Goal: Transaction & Acquisition: Download file/media

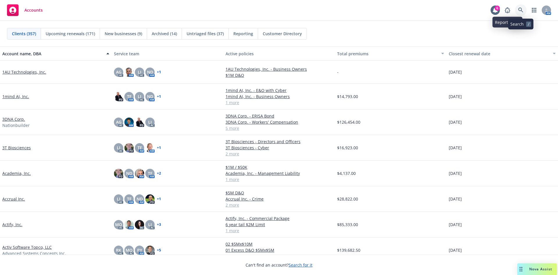
click at [522, 9] on icon at bounding box center [520, 10] width 5 height 5
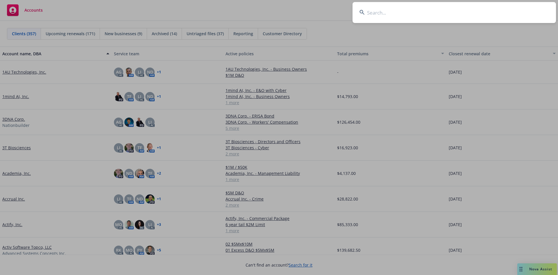
click at [368, 14] on input at bounding box center [453, 12] width 203 height 21
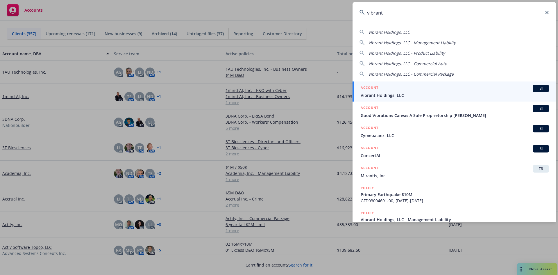
type input "vibrant"
click at [397, 96] on span "Vibrant Holdings, LLC" at bounding box center [455, 95] width 188 height 6
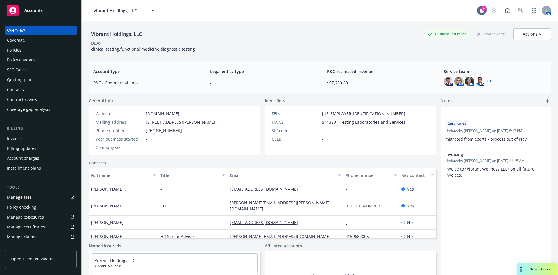
click at [13, 51] on div "Policies" at bounding box center [14, 49] width 15 height 9
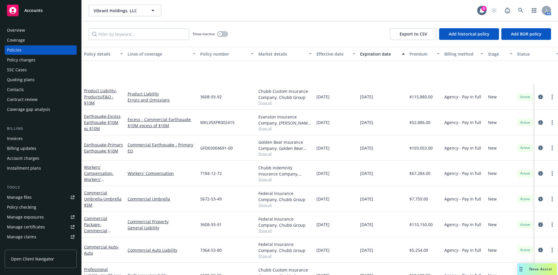
scroll to position [67, 0]
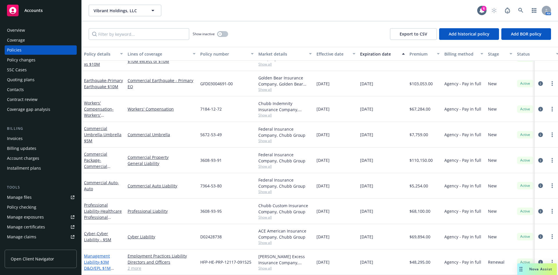
click at [92, 255] on link "Management Liability - $3M D&O/EPL $1M FID/CRM" at bounding box center [97, 265] width 27 height 24
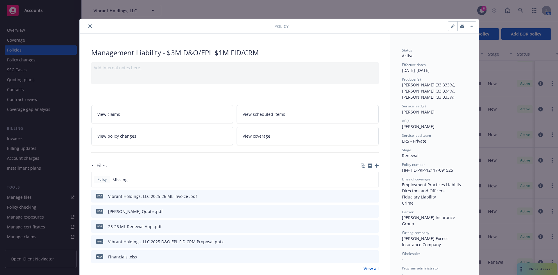
click at [372, 164] on div at bounding box center [370, 165] width 18 height 5
click at [375, 166] on icon "button" at bounding box center [377, 165] width 4 height 4
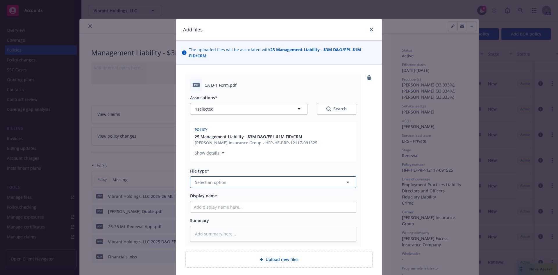
click at [218, 183] on span "Select an option" at bounding box center [210, 182] width 31 height 6
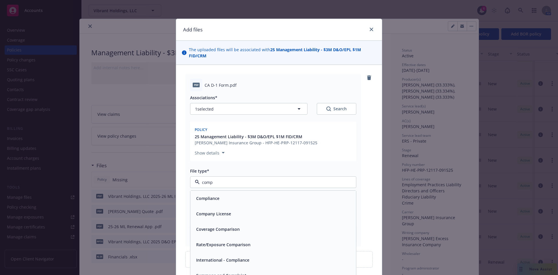
type input "compl"
drag, startPoint x: 213, startPoint y: 191, endPoint x: 214, endPoint y: 194, distance: 2.9
click at [214, 194] on div "Compliance" at bounding box center [273, 197] width 166 height 15
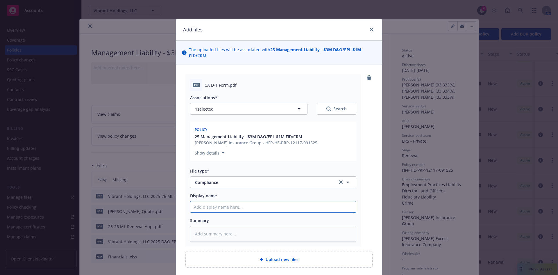
click at [204, 206] on input "Display name" at bounding box center [273, 206] width 166 height 11
type textarea "x"
type input "C"
type textarea "x"
type input "CA"
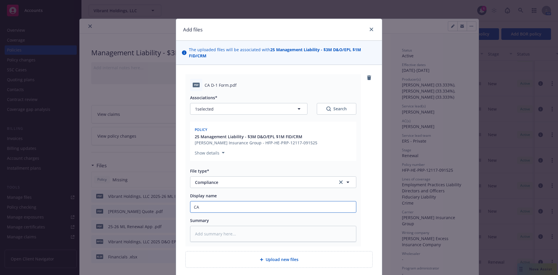
type textarea "x"
type input "CA"
type textarea "x"
type input "CA D"
type textarea "x"
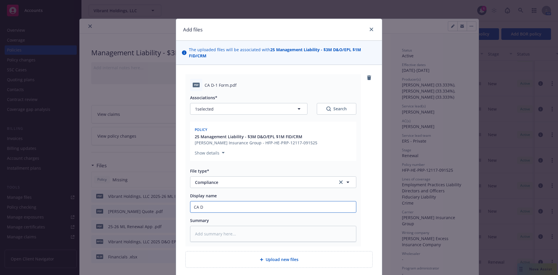
type input "CA D-"
type textarea "x"
type input "CA D-1"
type textarea "x"
type input "CA D-1"
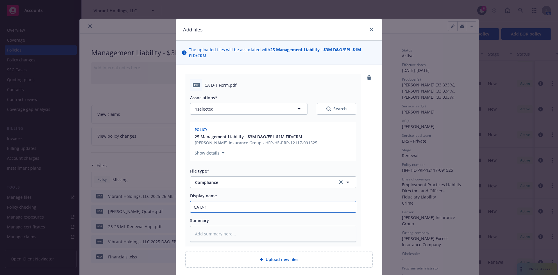
type textarea "x"
type input "CA D-1 F"
type textarea "x"
type input "CA D-1 Fr"
type textarea "x"
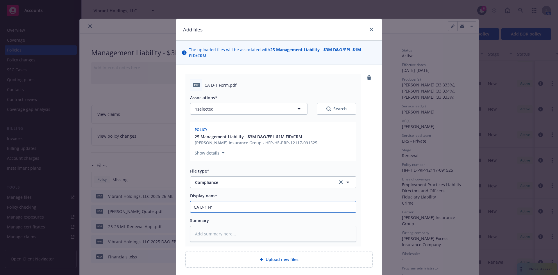
type input "CA D-1 Fro"
type textarea "x"
type input "CA D-1 Fr"
type textarea "x"
type input "CA D-1 Fo"
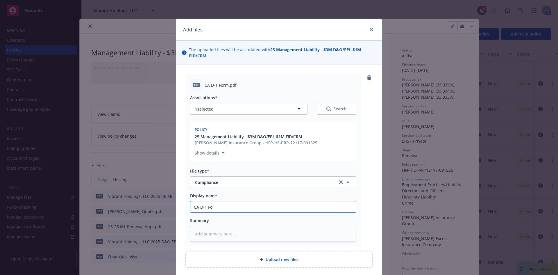
type textarea "x"
type input "CA D-1 For"
type textarea "x"
type input "CA D-1 Form"
type textarea "x"
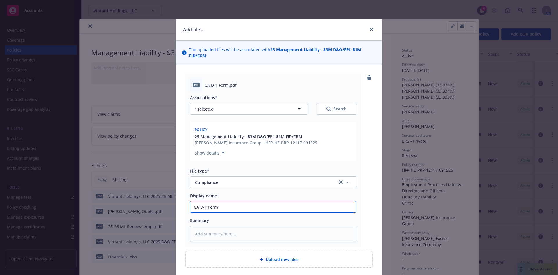
type input "CA D-1 Form"
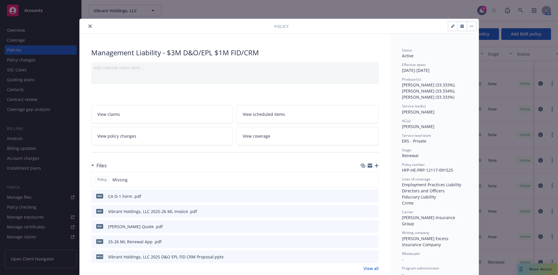
click at [359, 209] on div "pdf Vibrant Holdings, LLC 2025-26 ML Invoice .pdf" at bounding box center [234, 211] width 287 height 13
click at [362, 212] on icon "download file" at bounding box center [363, 212] width 5 height 1
click at [375, 162] on div "Files" at bounding box center [234, 165] width 287 height 12
click at [375, 165] on icon "button" at bounding box center [377, 165] width 4 height 4
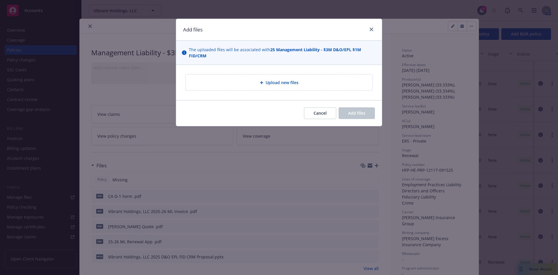
type textarea "x"
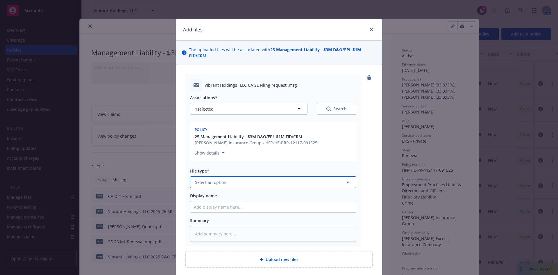
click at [211, 178] on button "Select an option" at bounding box center [273, 182] width 166 height 12
type input "com"
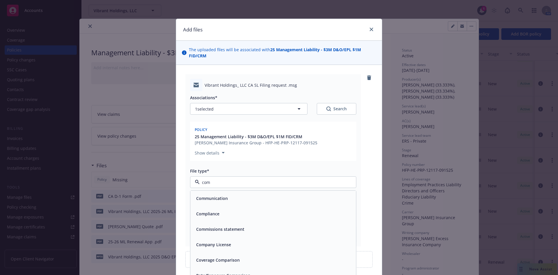
click at [217, 218] on div "Compliance" at bounding box center [273, 213] width 166 height 15
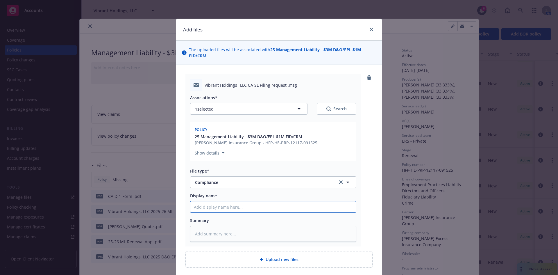
click at [198, 204] on input "Display name" at bounding box center [273, 206] width 166 height 11
type textarea "x"
type input "C"
type textarea "x"
type input "CA"
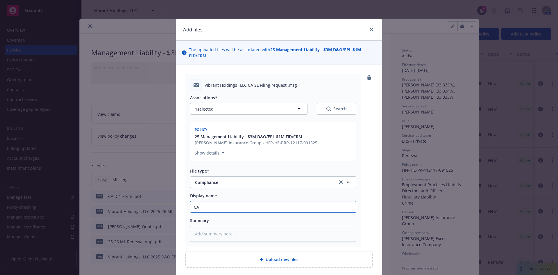
type textarea "x"
type input "CA"
type textarea "x"
type input "CA F"
type textarea "x"
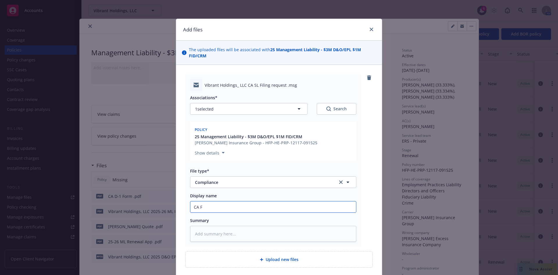
type input "CA Fi"
type textarea "x"
type input "CA Fil"
type textarea "x"
type input "CA Fili"
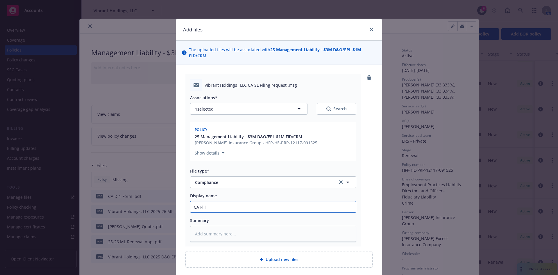
type textarea "x"
type input "CA Filin"
type textarea "x"
type input "CA Filing"
type textarea "x"
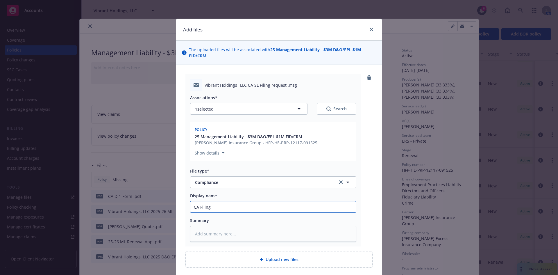
type input "CA Filing"
type textarea "x"
type input "CA Filing R"
type textarea "x"
type input "CA Filing Re"
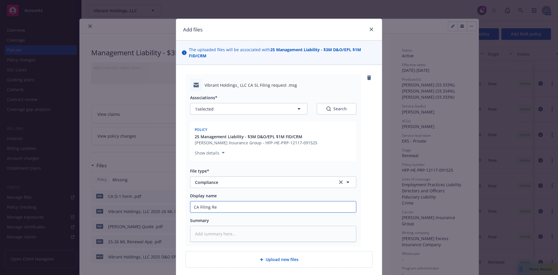
type textarea "x"
type input "CA Filing Req"
type textarea "x"
type input "CA Filing Requ"
type textarea "x"
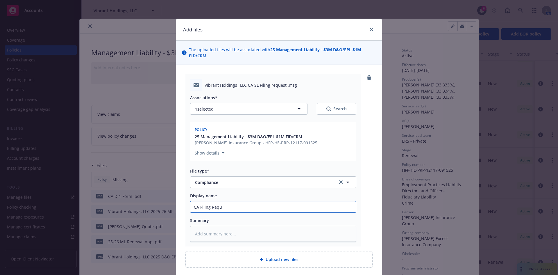
type input "CA Filing Reque"
type textarea "x"
type input "CA Filing Reques"
type textarea "x"
type input "CA Filing Request"
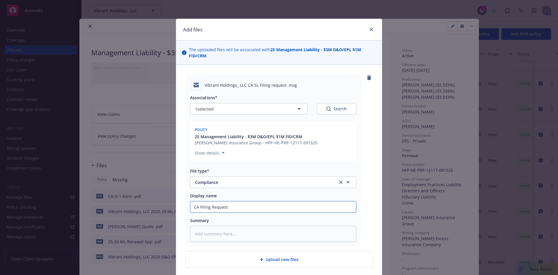
type textarea "x"
type input "CA Filing Request"
type textarea "x"
type input "CA Filing Request to"
type textarea "x"
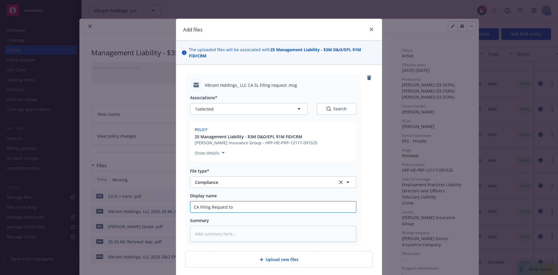
type input "CA Filing Request to"
type textarea "x"
type input "CA Filing Request to S"
type textarea "x"
type input "CA Filing Request to SL"
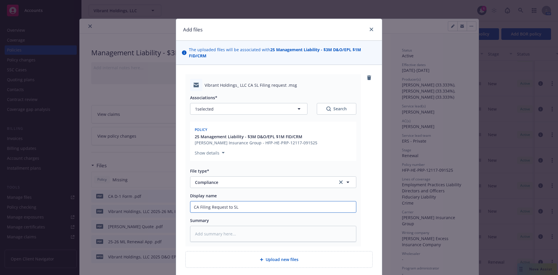
type textarea "x"
type input "CA Filing Request to SL"
type textarea "x"
type input "CA Filing Request to SL T"
type textarea "x"
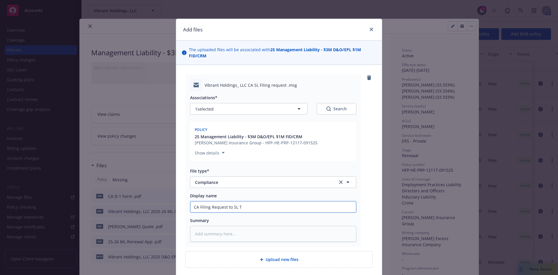
type input "CA Filing Request to SL Te"
type textarea "x"
type input "CA Filing Request to SL Tea"
type textarea "x"
type input "CA Filing Request to SL Team"
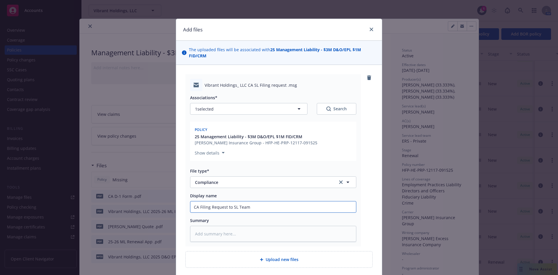
type textarea "x"
type input "CA Filing Request to SL Team"
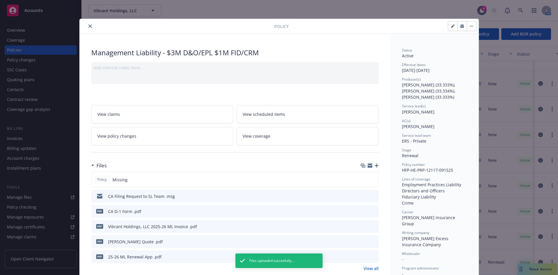
click at [88, 24] on icon "close" at bounding box center [89, 25] width 3 height 3
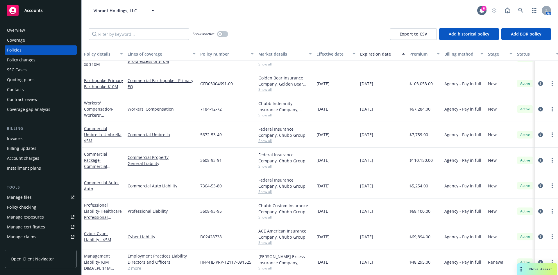
click at [294, 34] on div "Show inactive Export to CSV Add historical policy Add BOR policy" at bounding box center [320, 34] width 476 height 26
click at [96, 259] on link "Management Liability - $3M D&O/EPL $1M FID/CRM" at bounding box center [97, 265] width 27 height 24
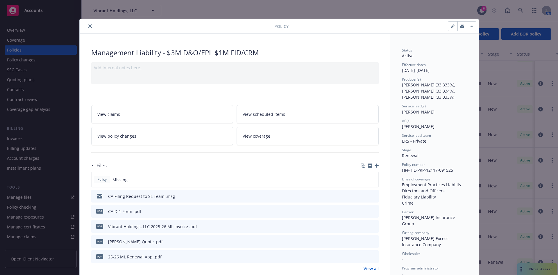
scroll to position [17, 0]
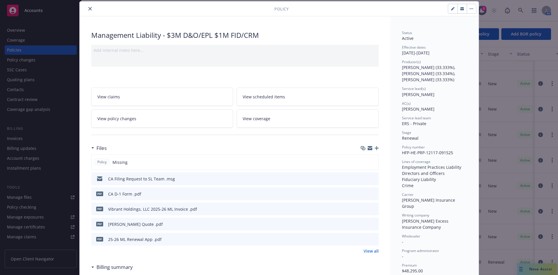
click at [376, 146] on icon "button" at bounding box center [377, 148] width 4 height 4
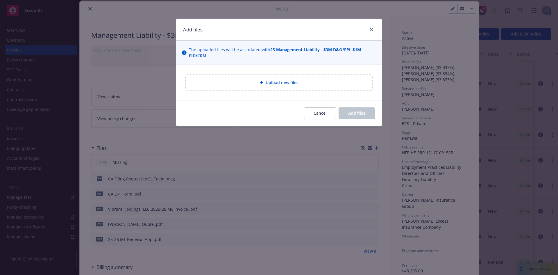
type textarea "x"
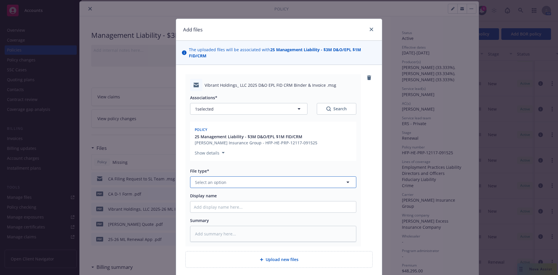
click at [222, 181] on span "Select an option" at bounding box center [210, 182] width 31 height 6
type input "emai"
click at [227, 196] on div "Email" at bounding box center [273, 198] width 159 height 8
click at [213, 206] on div "Associations* 1 selected Search Policy 25 Management Liability - $3M D&O/EPL $1…" at bounding box center [273, 166] width 166 height 150
click at [221, 205] on input "Display name" at bounding box center [273, 206] width 166 height 11
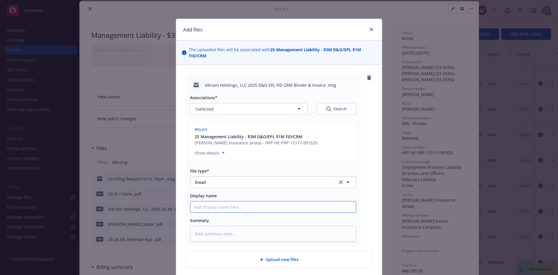
type textarea "x"
type input "M"
type textarea "x"
type input "ML"
type textarea "x"
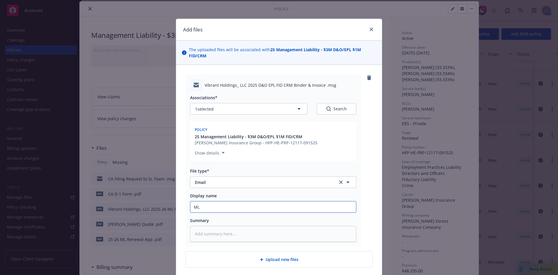
type input "ML B"
type textarea "x"
type input "ML Bi"
type textarea "x"
type input "ML Bin"
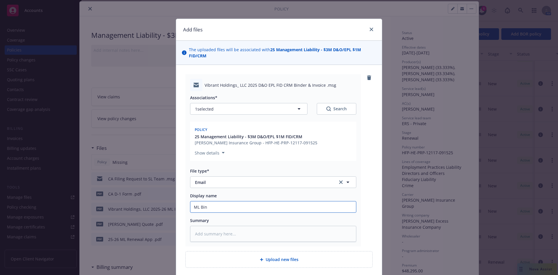
type textarea "x"
type input "ML Bind"
type textarea "x"
type input "[PERSON_NAME]"
type textarea "x"
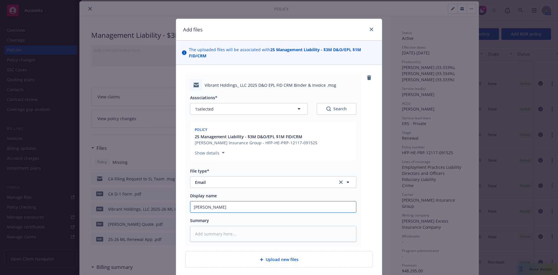
type input "[PERSON_NAME]/invoice delivery to client"
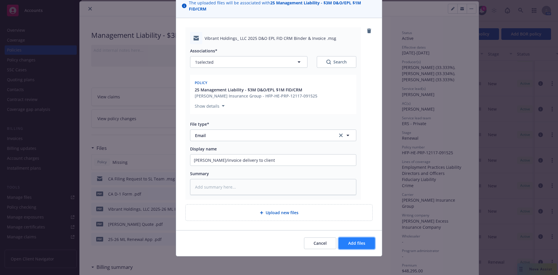
click at [351, 242] on span "Add files" at bounding box center [356, 243] width 17 height 6
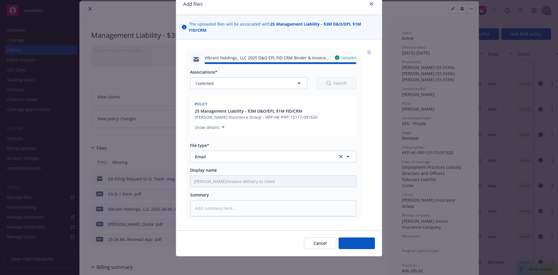
type textarea "x"
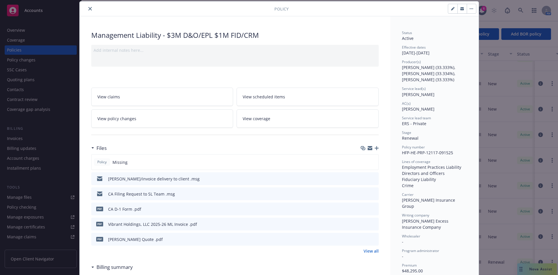
drag, startPoint x: 87, startPoint y: 6, endPoint x: 99, endPoint y: 0, distance: 13.3
click at [87, 6] on button "close" at bounding box center [90, 8] width 7 height 7
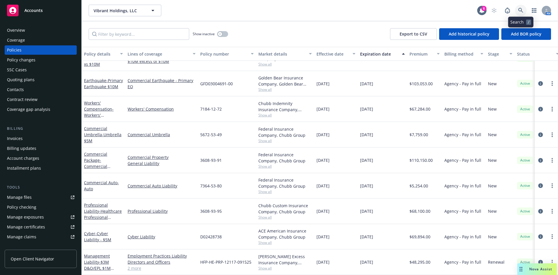
click at [522, 8] on icon at bounding box center [520, 10] width 5 height 5
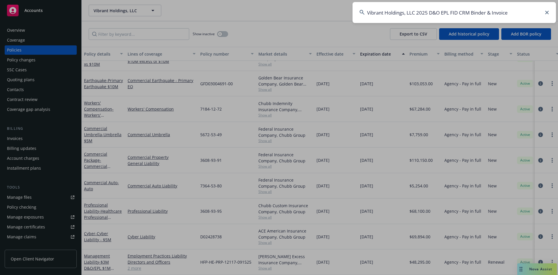
click at [501, 10] on input "Vibrant Holdings, LLC 2025 D&O EPL FID CRM Binder & Invoice" at bounding box center [453, 12] width 203 height 21
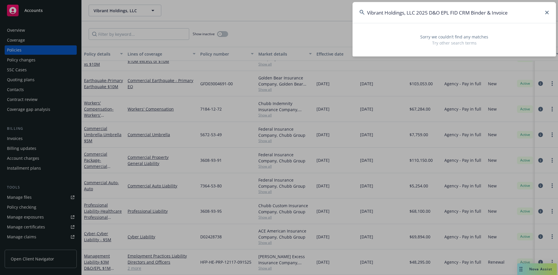
click at [501, 10] on input "Vibrant Holdings, LLC 2025 D&O EPL FID CRM Binder & Invoice" at bounding box center [453, 12] width 203 height 21
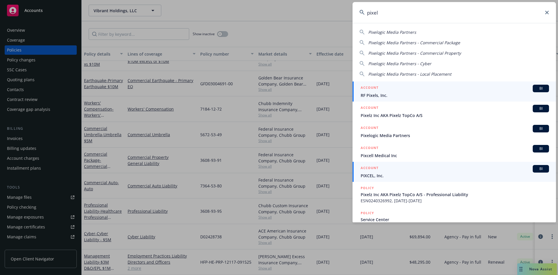
type input "pixel"
click at [380, 171] on div "ACCOUNT BI" at bounding box center [455, 169] width 188 height 8
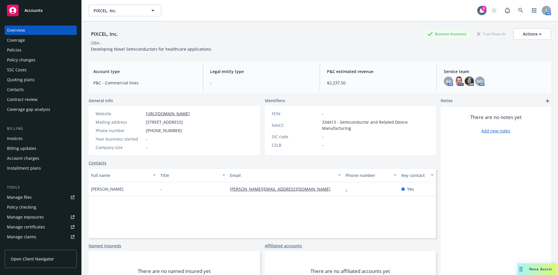
click at [19, 49] on div "Policies" at bounding box center [14, 49] width 15 height 9
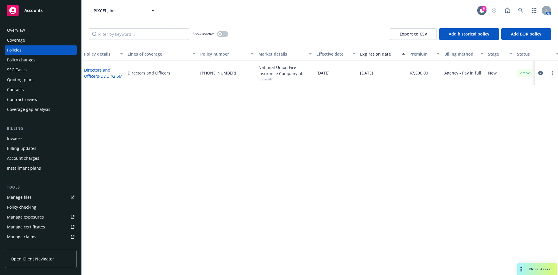
click at [94, 73] on link "Directors and Officers - D&O $2.5M" at bounding box center [103, 73] width 39 height 12
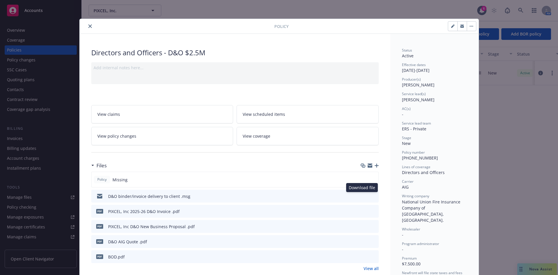
click at [362, 196] on icon "download file" at bounding box center [363, 195] width 5 height 5
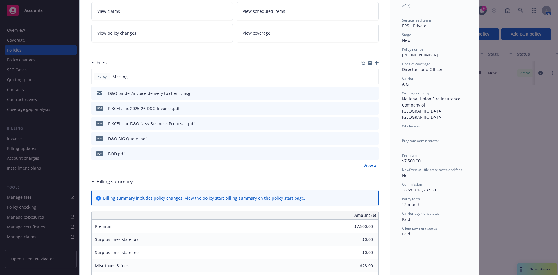
scroll to position [105, 0]
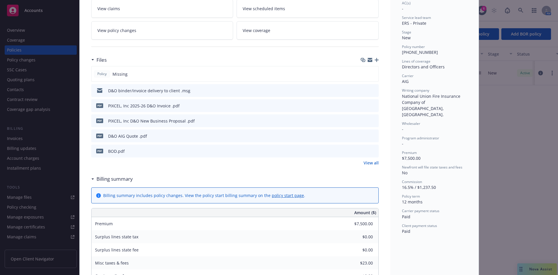
click at [372, 164] on link "View all" at bounding box center [370, 163] width 15 height 6
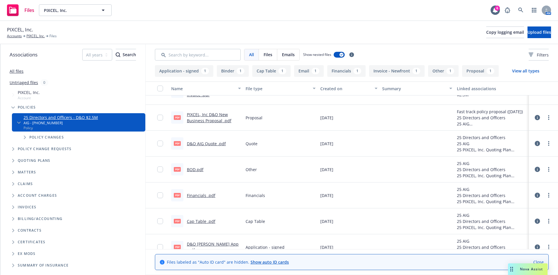
scroll to position [79, 0]
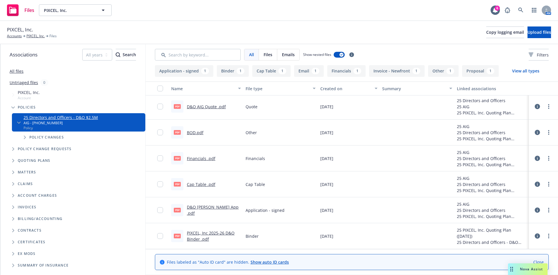
click at [198, 240] on link "PIXCEL, Inc 2025-26 D&O Binder .pdf" at bounding box center [211, 236] width 48 height 12
click at [545, 236] on link "more" at bounding box center [548, 235] width 7 height 7
click at [522, 205] on link "Download" at bounding box center [523, 205] width 58 height 12
click at [524, 8] on link at bounding box center [521, 10] width 12 height 12
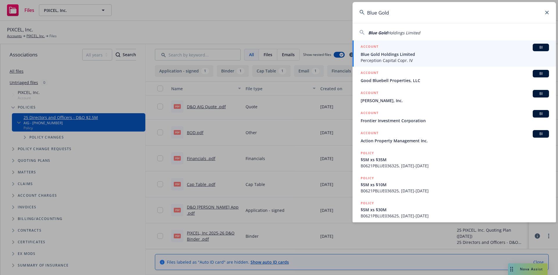
type input "Blue Gold"
click at [395, 54] on span "Blue Gold Holdings Limited" at bounding box center [455, 54] width 188 height 6
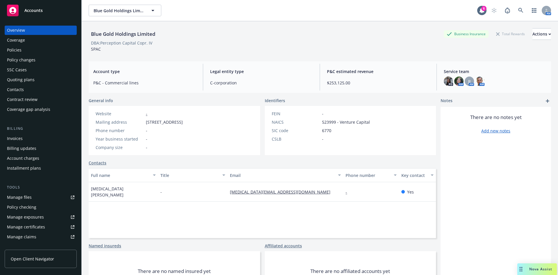
click at [20, 138] on div "Invoices" at bounding box center [15, 138] width 16 height 9
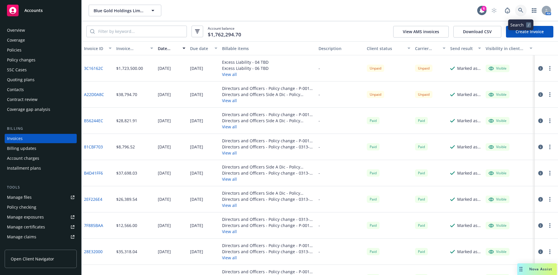
click at [518, 10] on link at bounding box center [521, 11] width 12 height 12
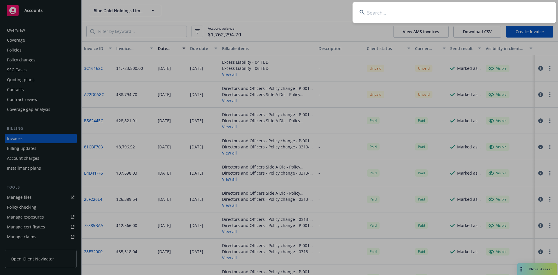
click at [371, 12] on input at bounding box center [453, 12] width 203 height 21
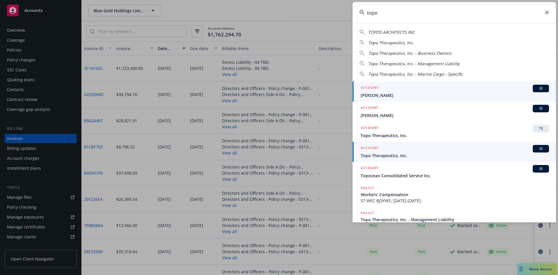
type input "topo"
click at [381, 152] on div "ACCOUNT BI" at bounding box center [455, 149] width 188 height 8
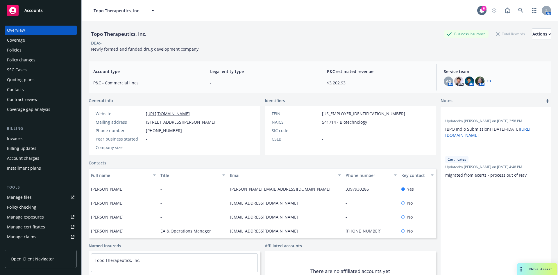
click at [15, 48] on div "Policies" at bounding box center [14, 49] width 15 height 9
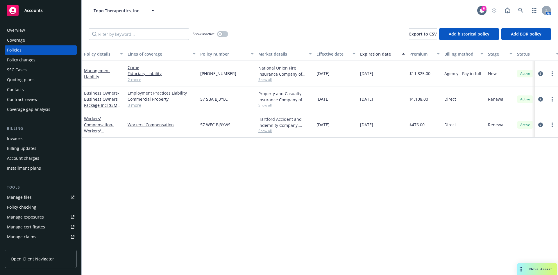
drag, startPoint x: 464, startPoint y: 202, endPoint x: 447, endPoint y: 210, distance: 18.3
click at [464, 202] on div "Policy details Lines of coverage Policy number Market details Effective date Ex…" at bounding box center [320, 161] width 476 height 228
click at [518, 8] on link at bounding box center [521, 11] width 12 height 12
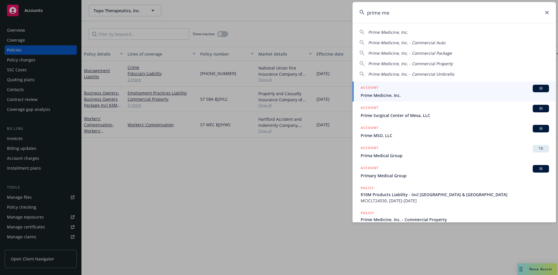
type input "prime me"
click at [402, 92] on div "ACCOUNT BI" at bounding box center [455, 89] width 188 height 8
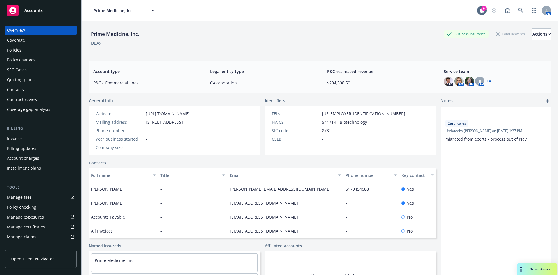
click at [30, 50] on div "Policies" at bounding box center [40, 49] width 67 height 9
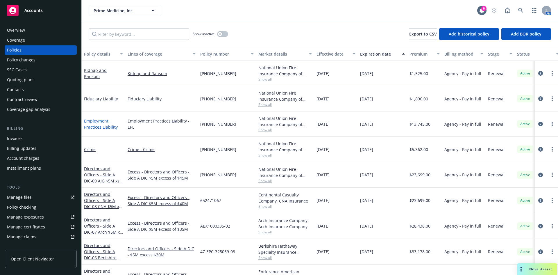
click at [98, 127] on link "Employment Practices Liability" at bounding box center [101, 124] width 34 height 12
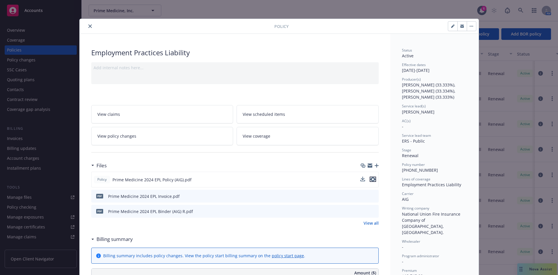
click at [370, 179] on icon "preview file" at bounding box center [372, 179] width 5 height 4
click at [88, 25] on icon "close" at bounding box center [89, 25] width 3 height 3
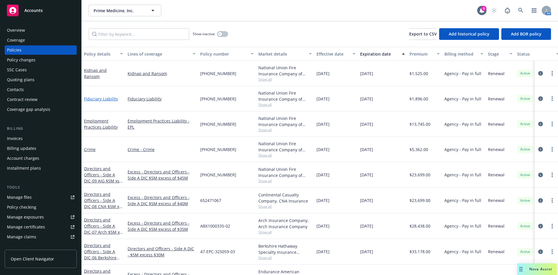
click at [95, 98] on link "Fiduciary Liability" at bounding box center [101, 99] width 34 height 6
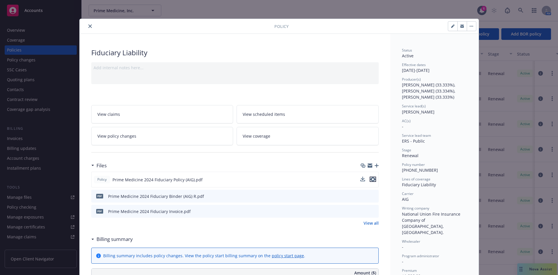
click at [370, 178] on icon "preview file" at bounding box center [372, 179] width 5 height 4
drag, startPoint x: 87, startPoint y: 24, endPoint x: 121, endPoint y: 3, distance: 40.0
click at [87, 24] on button "close" at bounding box center [90, 26] width 7 height 7
